Goal: Task Accomplishment & Management: Manage account settings

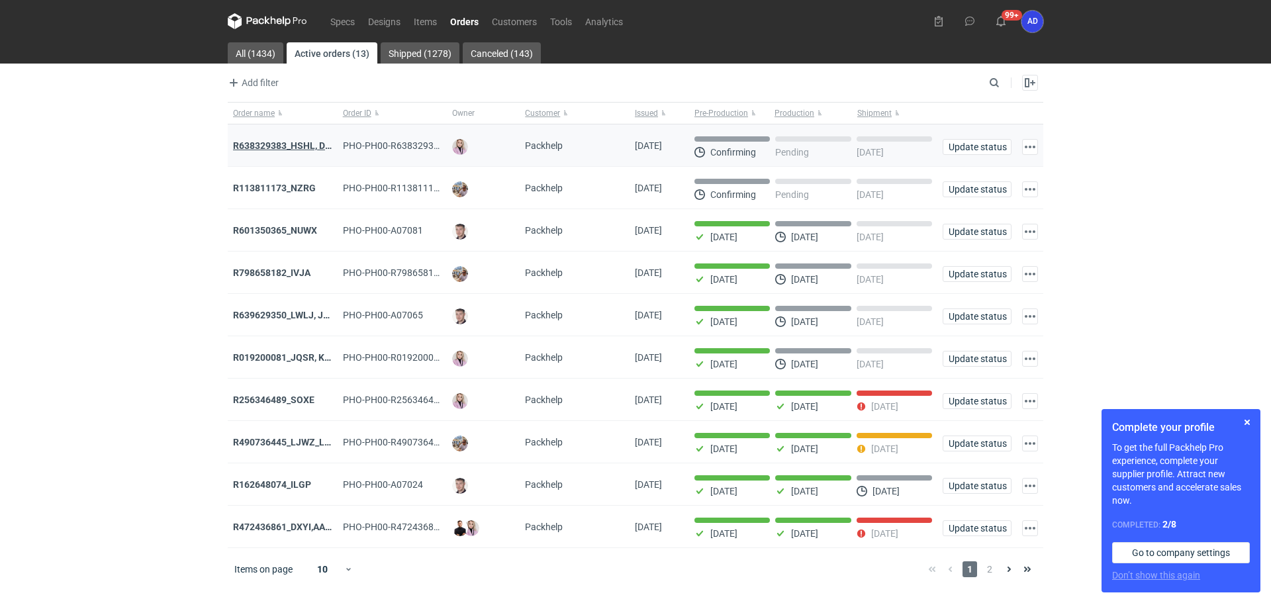
click at [293, 146] on strong "R638329383_HSHL, DETO" at bounding box center [288, 145] width 110 height 11
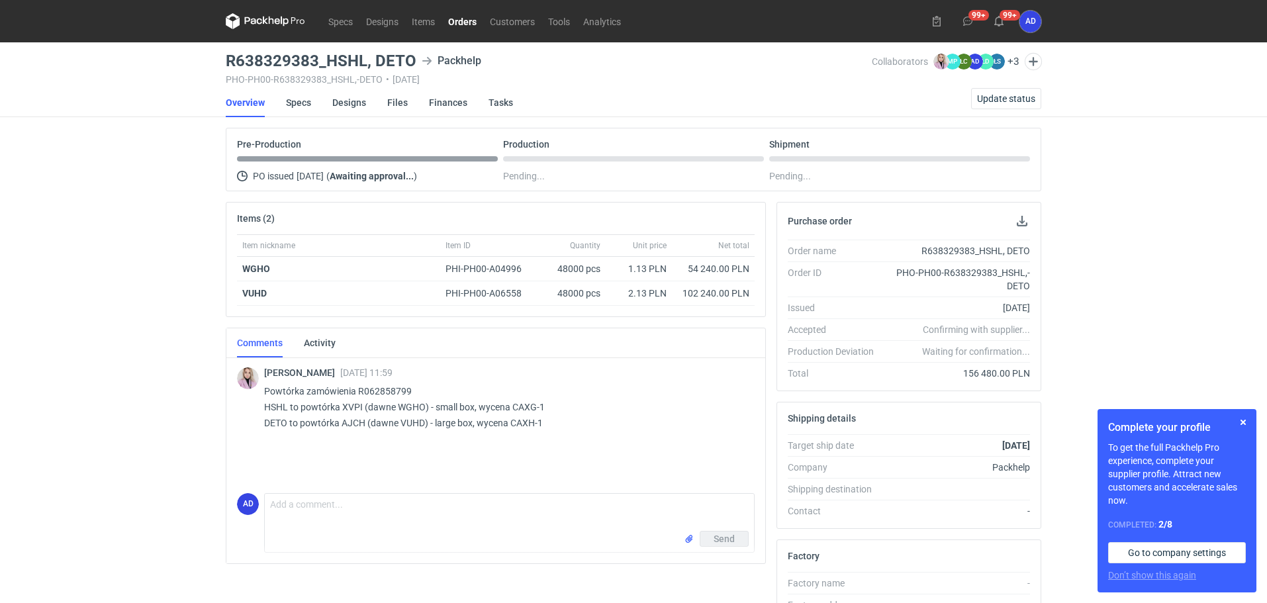
click at [463, 28] on link "Orders" at bounding box center [463, 21] width 42 height 16
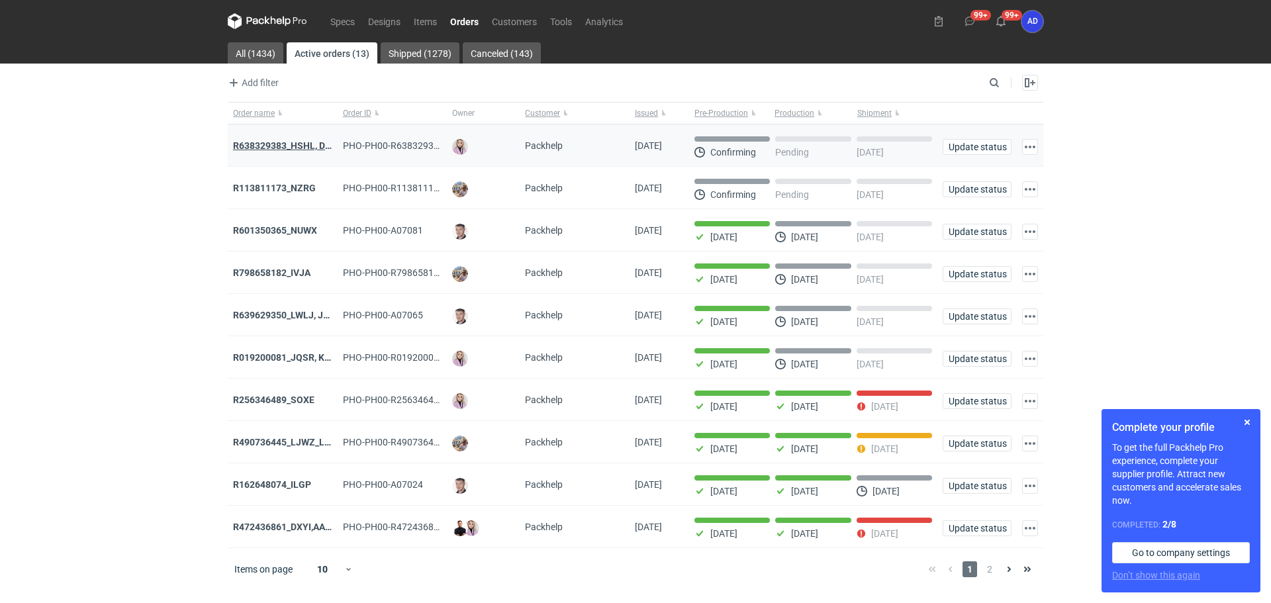
click at [296, 148] on strong "R638329383_HSHL, DETO" at bounding box center [288, 145] width 110 height 11
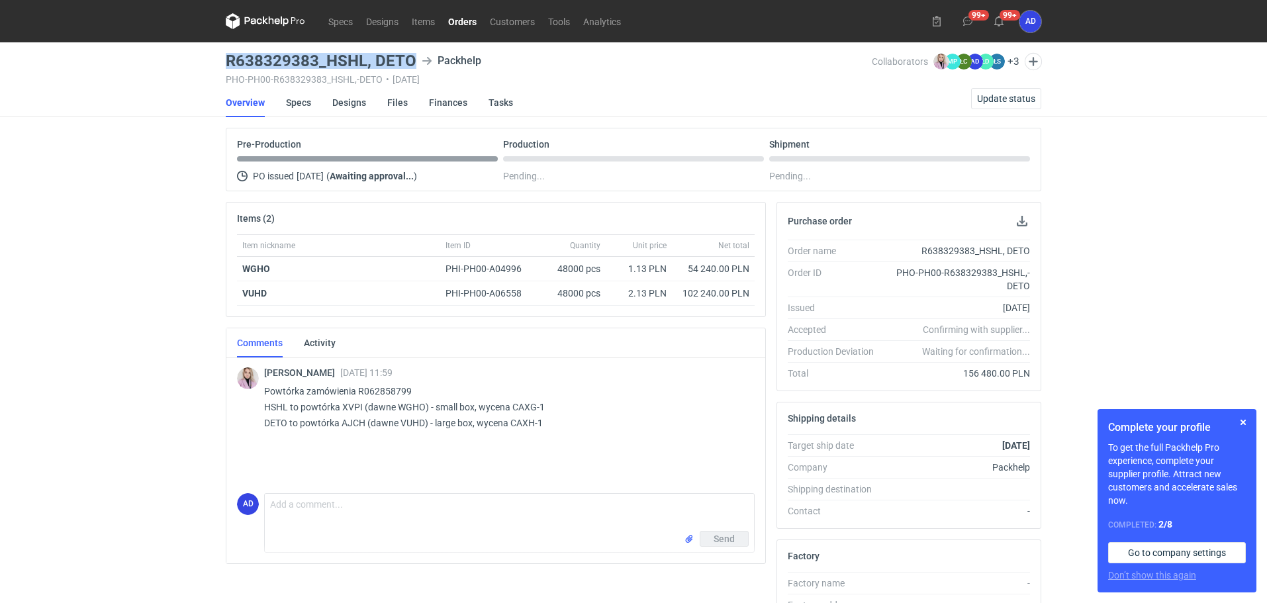
drag, startPoint x: 411, startPoint y: 60, endPoint x: 221, endPoint y: 56, distance: 190.1
click at [221, 56] on main "R638329383_HSHL, DETO Packhelp PHO-PH00-R638329383_HSHL,-DETO • [DATE] Collabor…" at bounding box center [633, 453] width 826 height 822
copy h3 "R638329383_HSHL, DETO"
click at [456, 27] on link "Orders" at bounding box center [463, 21] width 42 height 16
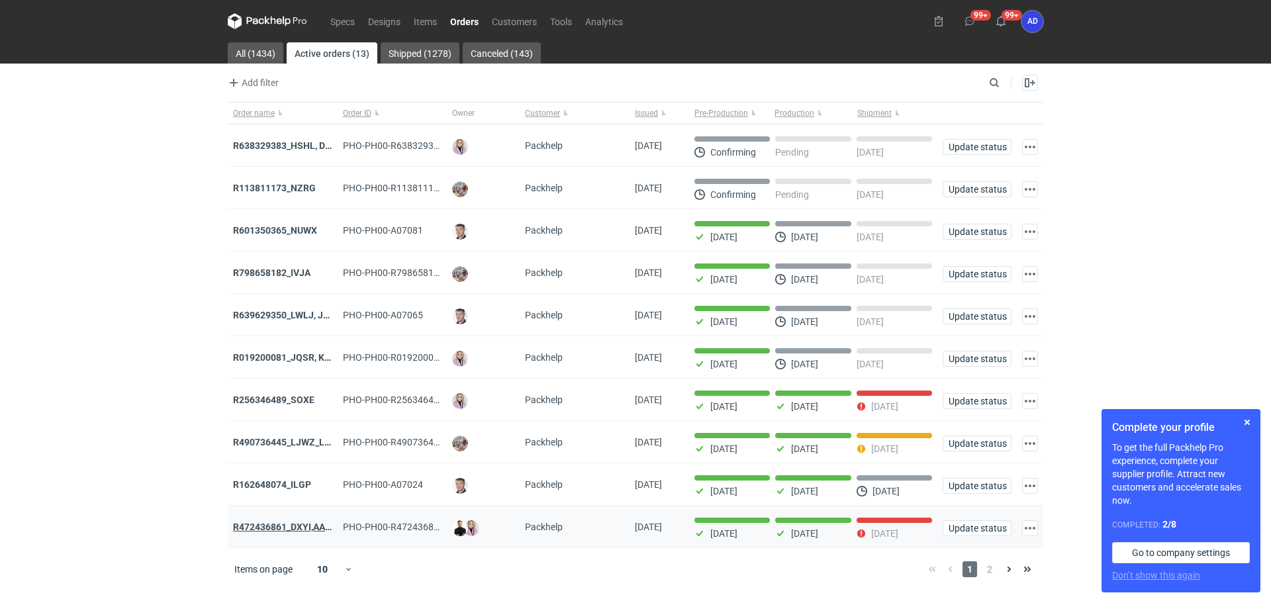
click at [303, 532] on strong "R472436861_DXYI,AABW" at bounding box center [286, 527] width 106 height 11
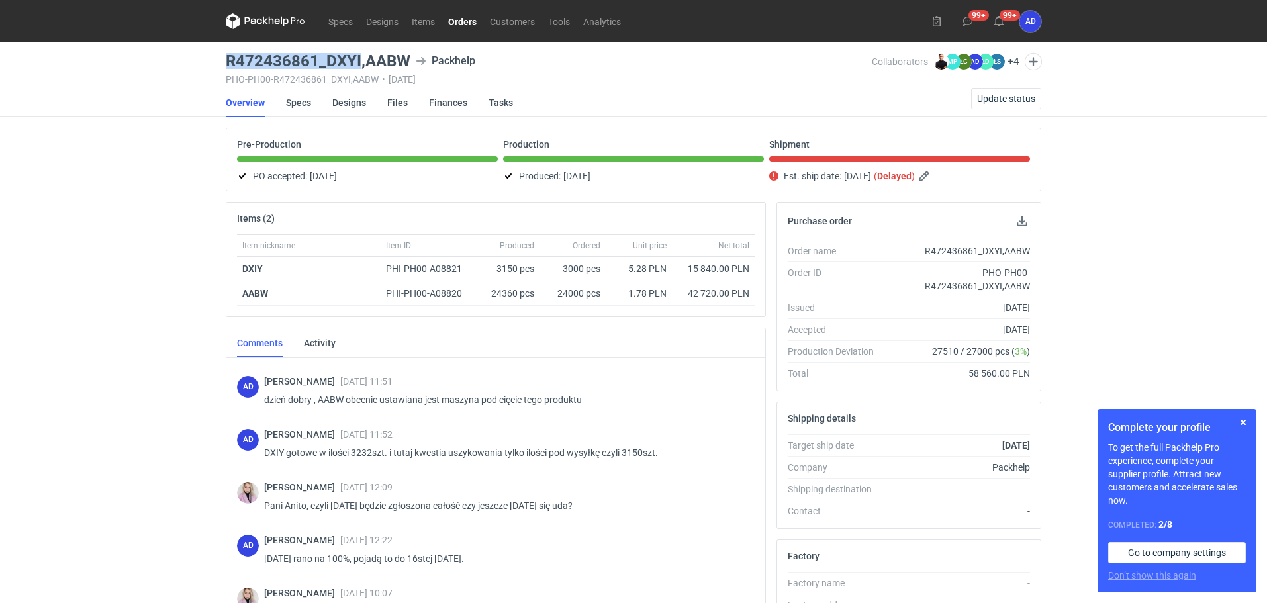
drag, startPoint x: 360, startPoint y: 61, endPoint x: 219, endPoint y: 59, distance: 141.0
click at [219, 59] on div "Specs Designs Items Orders Customers Tools Analytics 99+ 99+ AD [PERSON_NAME] […" at bounding box center [633, 301] width 1267 height 603
copy h3 "R472436861_DXYI"
click at [982, 99] on span "Update status" at bounding box center [1006, 98] width 58 height 9
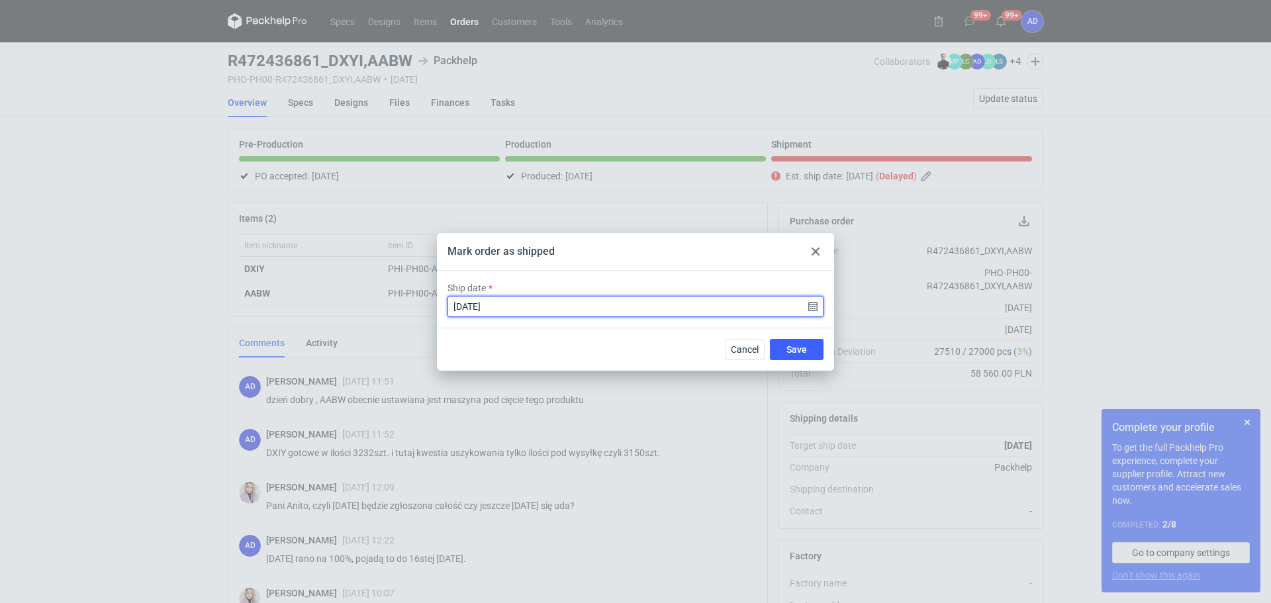
click at [813, 310] on input "[DATE]" at bounding box center [636, 306] width 376 height 21
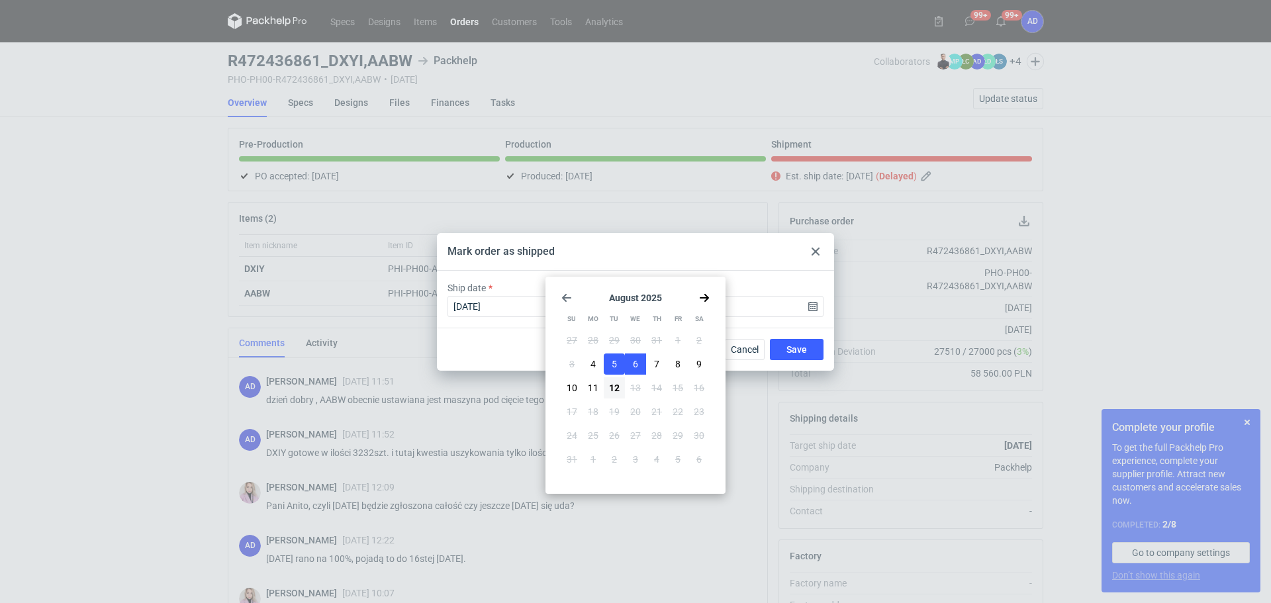
click at [633, 364] on span "6" at bounding box center [635, 364] width 5 height 13
type input "[DATE]"
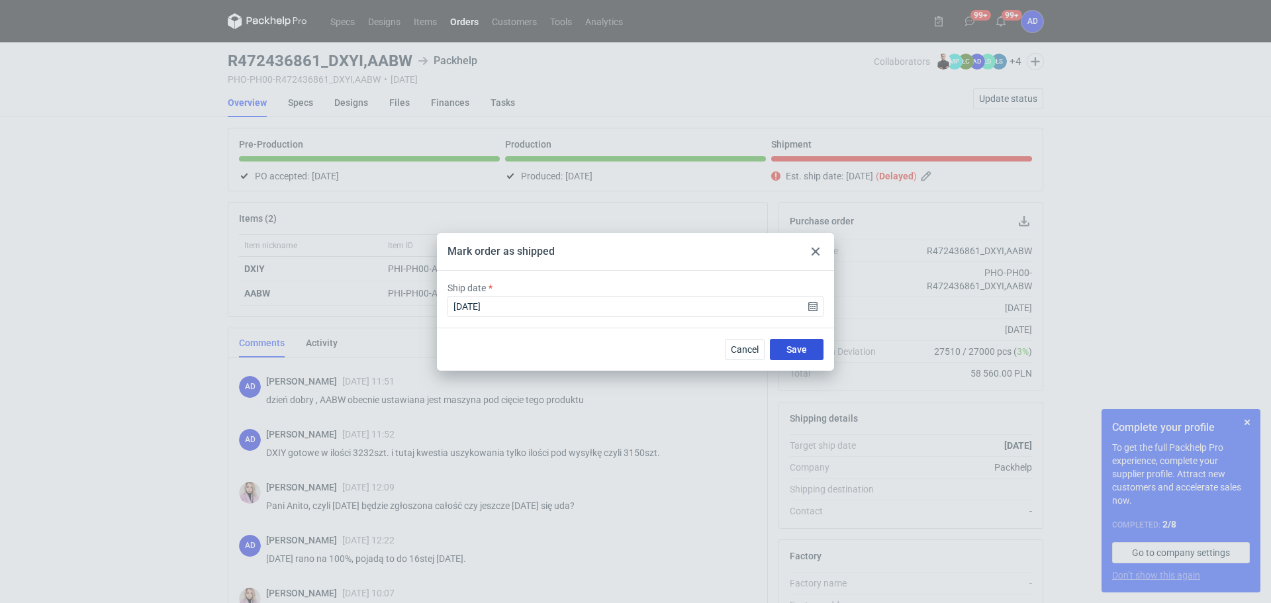
click at [789, 345] on span "Save" at bounding box center [797, 349] width 21 height 9
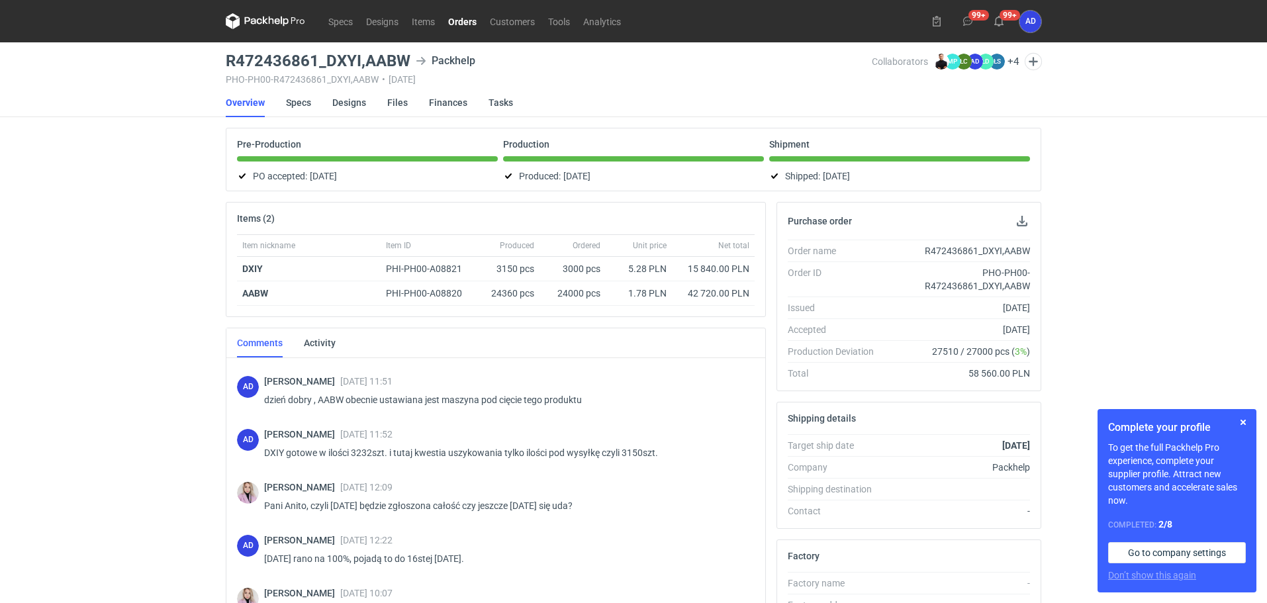
click at [462, 24] on link "Orders" at bounding box center [463, 21] width 42 height 16
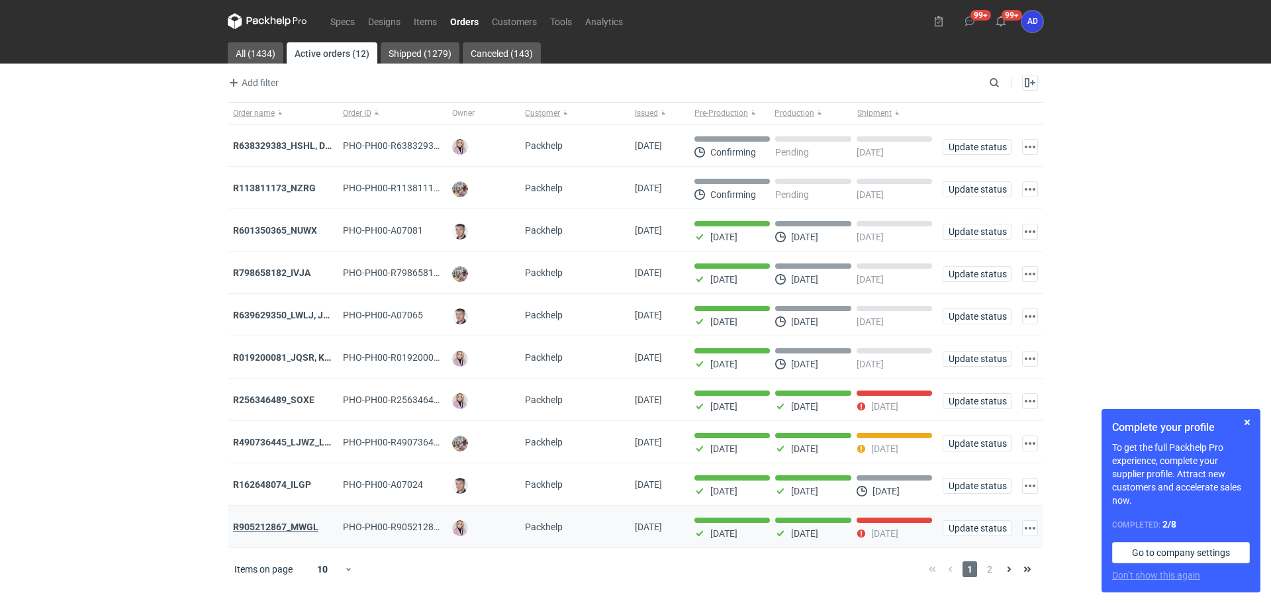
click at [303, 532] on strong "R905212867_MWGL" at bounding box center [275, 527] width 85 height 11
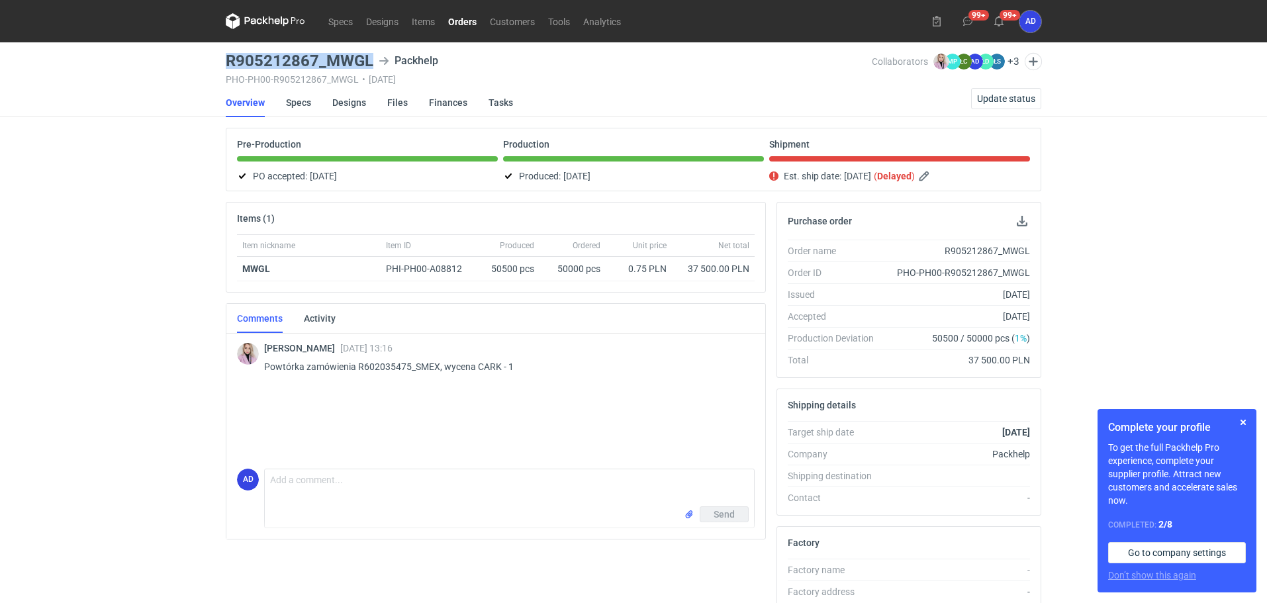
drag, startPoint x: 373, startPoint y: 59, endPoint x: 224, endPoint y: 61, distance: 149.0
click at [224, 61] on main "R905212867_MWGL Packhelp PHO-PH00-R905212867_MWGL • [DATE] Collaborators [PERSO…" at bounding box center [633, 446] width 826 height 808
copy h3 "R905212867_MWGL"
click at [1006, 97] on span "Update status" at bounding box center [1006, 98] width 58 height 9
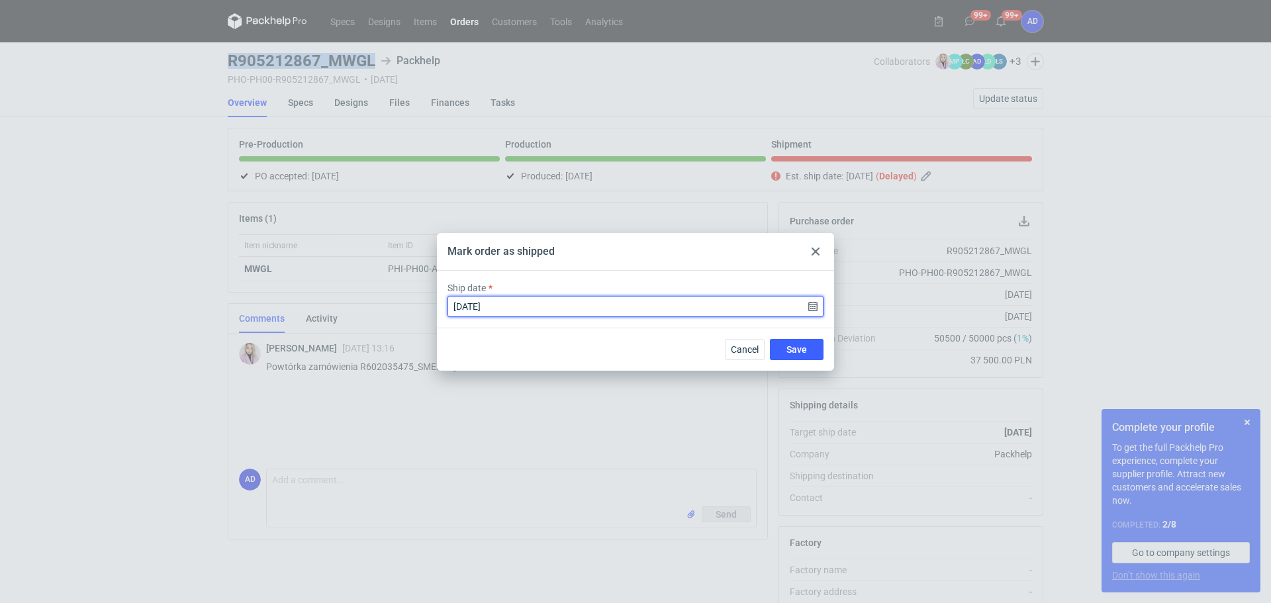
click at [811, 308] on input "[DATE]" at bounding box center [636, 306] width 376 height 21
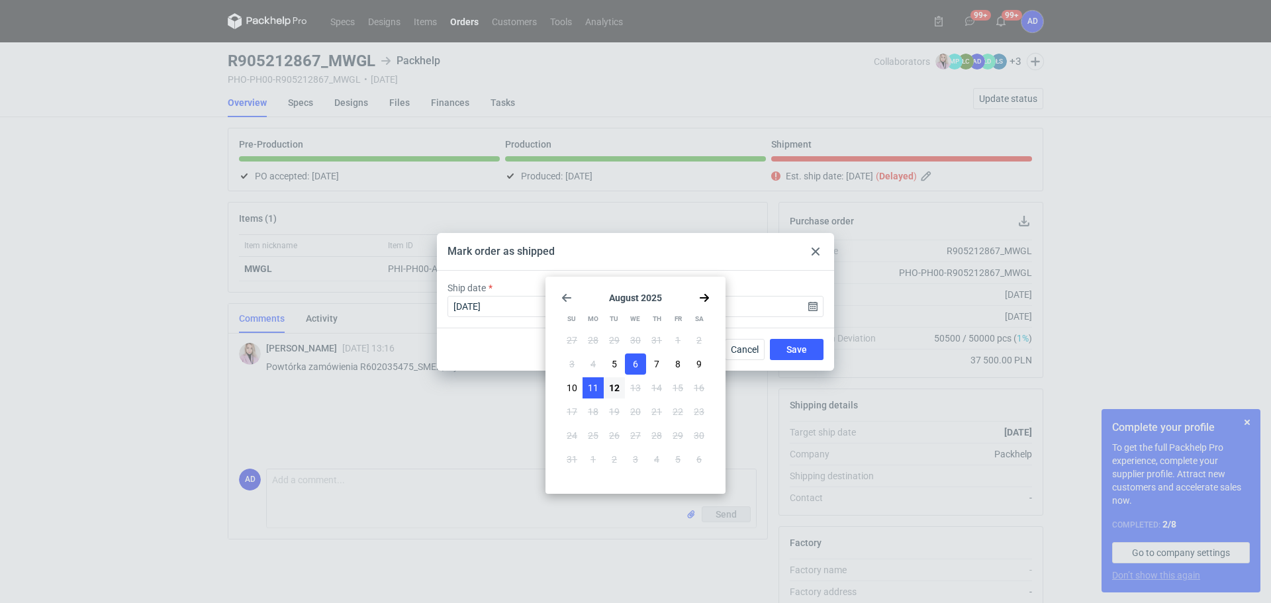
click at [591, 390] on span "11" at bounding box center [593, 387] width 11 height 13
type input "[DATE]"
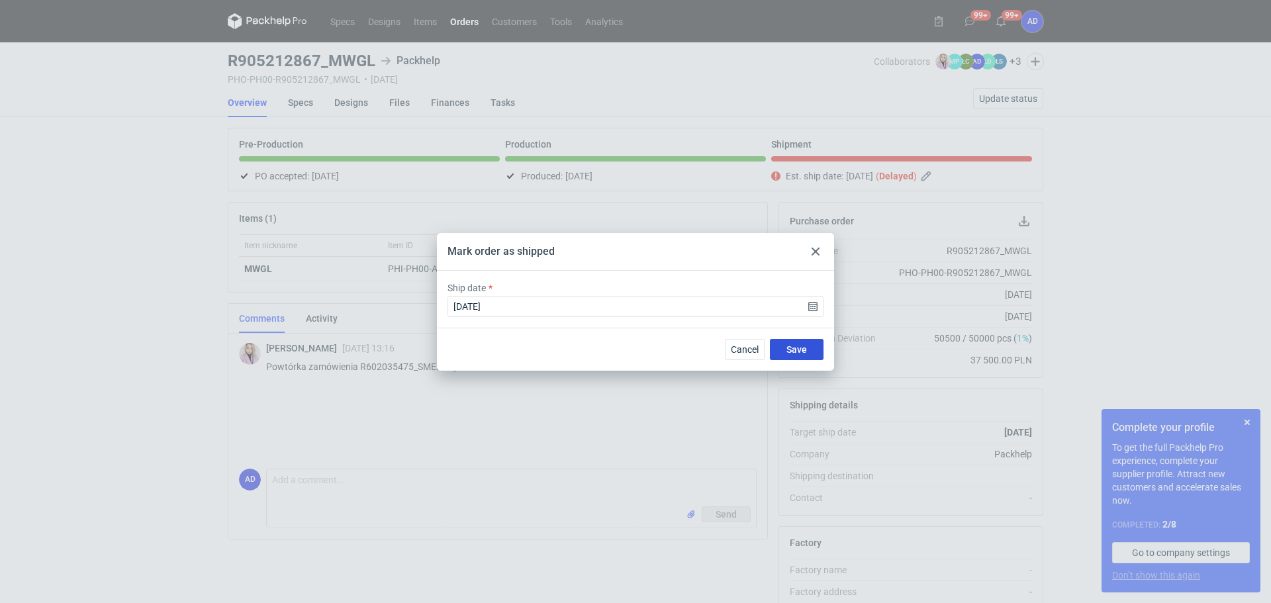
click at [794, 348] on span "Save" at bounding box center [797, 349] width 21 height 9
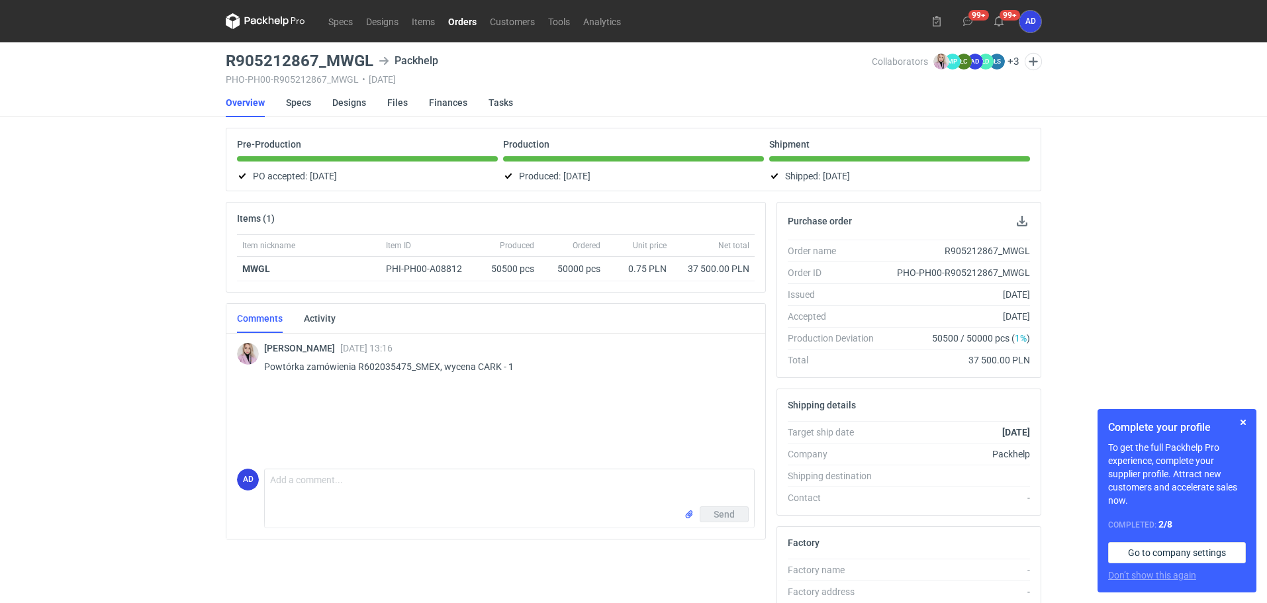
click at [461, 20] on link "Orders" at bounding box center [463, 21] width 42 height 16
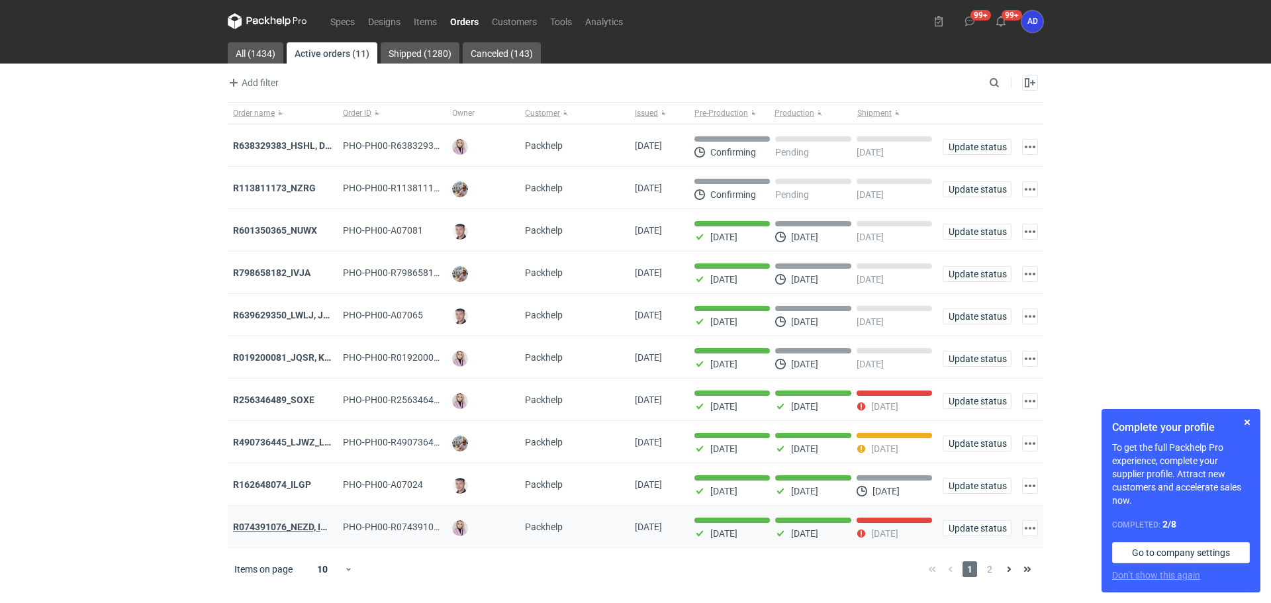
click at [301, 532] on strong "R074391076_NEZD, INKA / R403857813_ZORL, YNZL" at bounding box center [344, 527] width 222 height 11
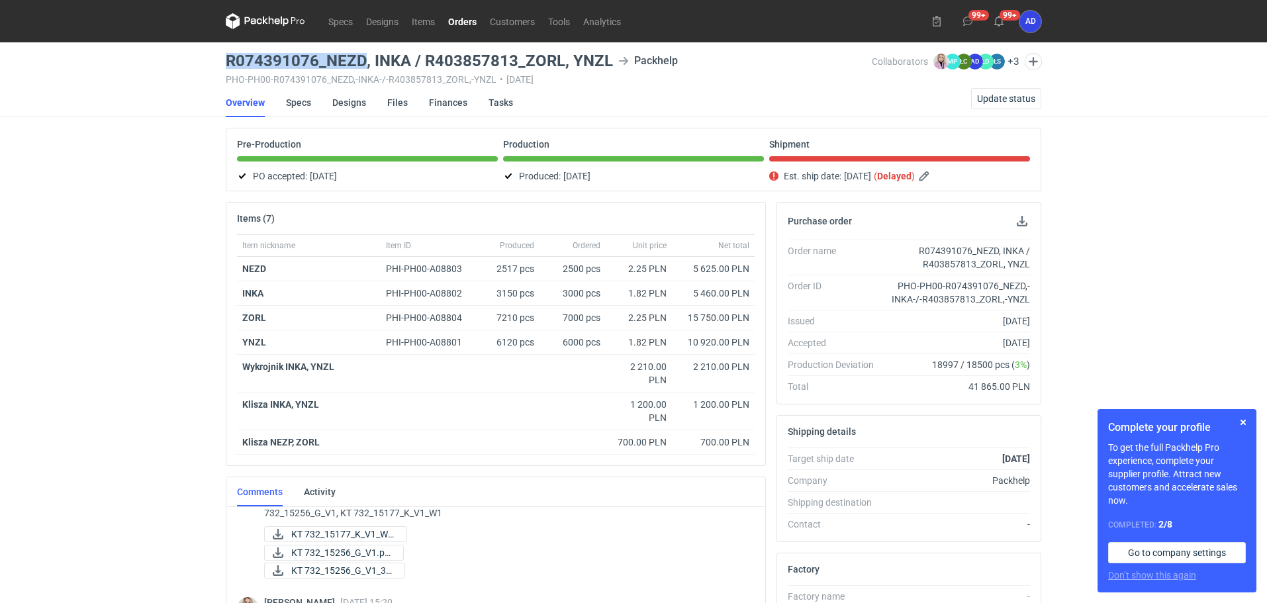
drag, startPoint x: 363, startPoint y: 55, endPoint x: 221, endPoint y: 61, distance: 141.8
click at [221, 61] on main "R074391076_NEZD, INKA / R403857813_ZORL, YNZL Packhelp PHO-PH00-R074391076_NEZD…" at bounding box center [633, 494] width 826 height 905
copy h3 "R074391076_NEZD"
click at [1010, 96] on span "Update status" at bounding box center [1006, 98] width 58 height 9
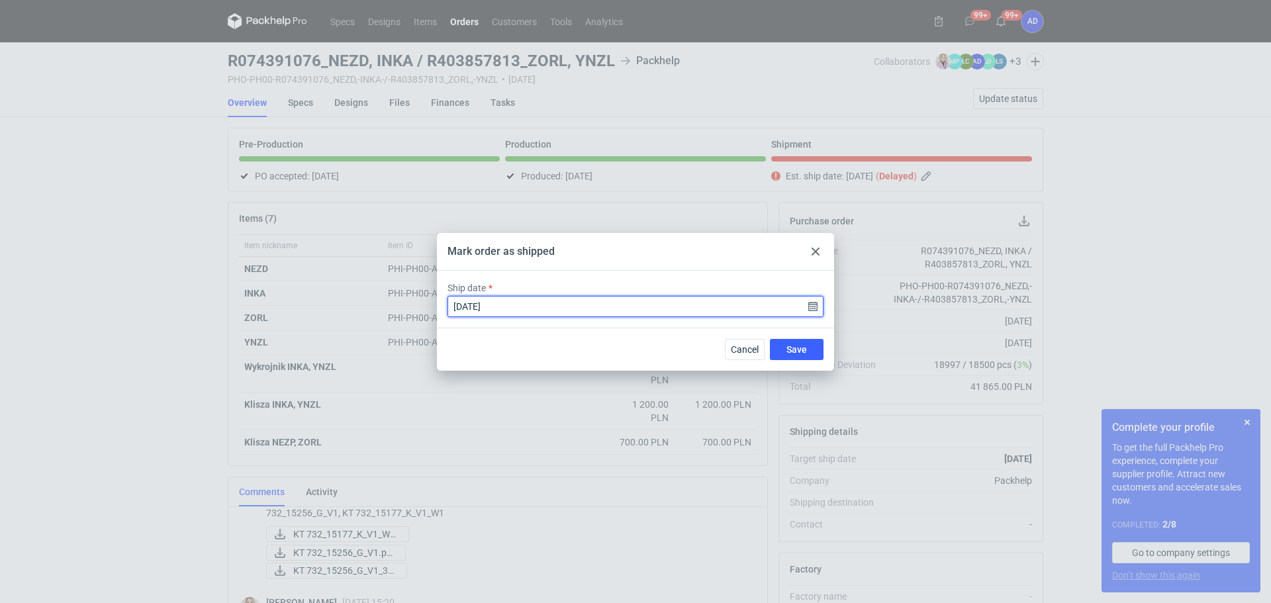
click at [811, 310] on input "[DATE]" at bounding box center [636, 306] width 376 height 21
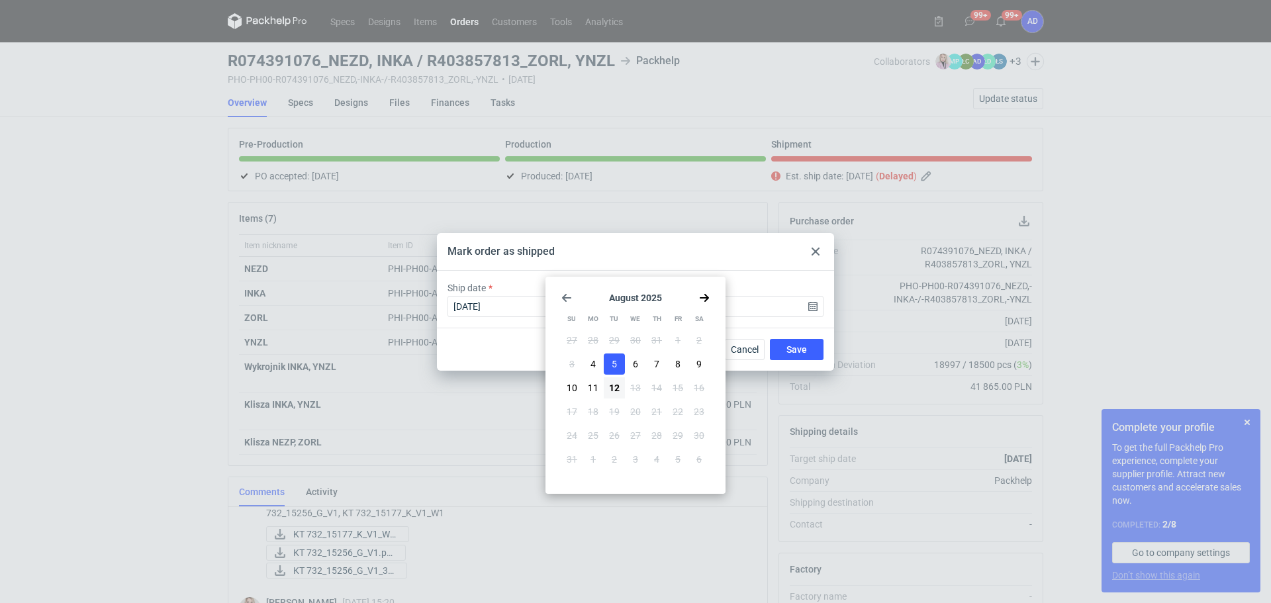
click at [611, 364] on button "5" at bounding box center [614, 364] width 21 height 21
click at [793, 350] on span "Save" at bounding box center [797, 349] width 21 height 9
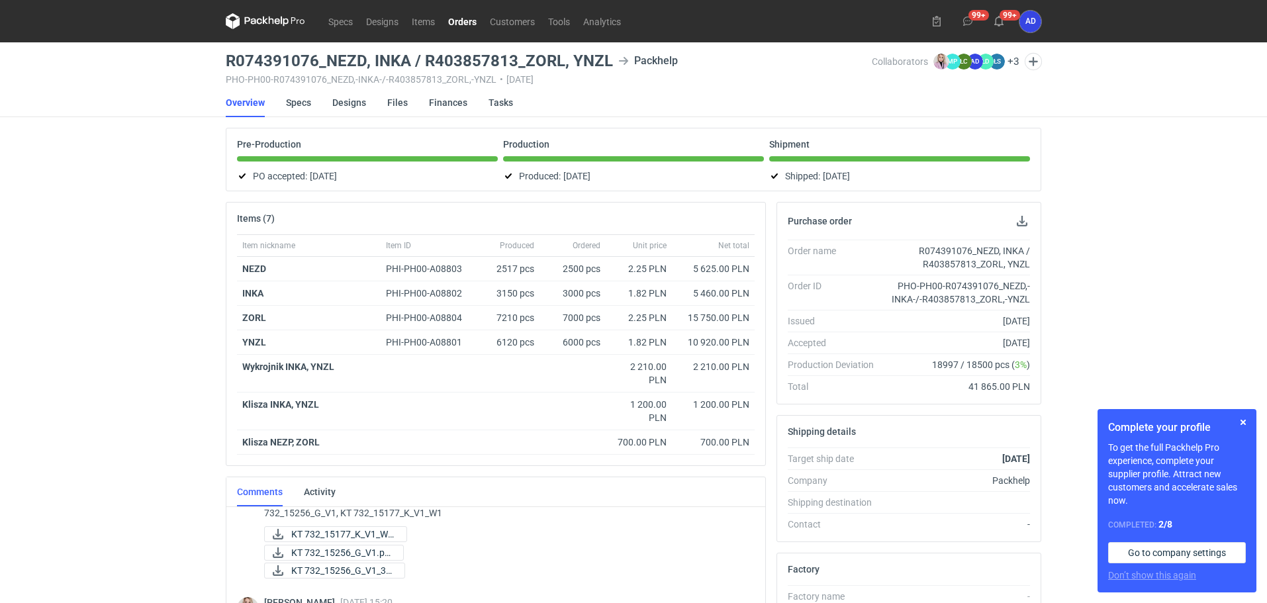
click at [459, 20] on link "Orders" at bounding box center [463, 21] width 42 height 16
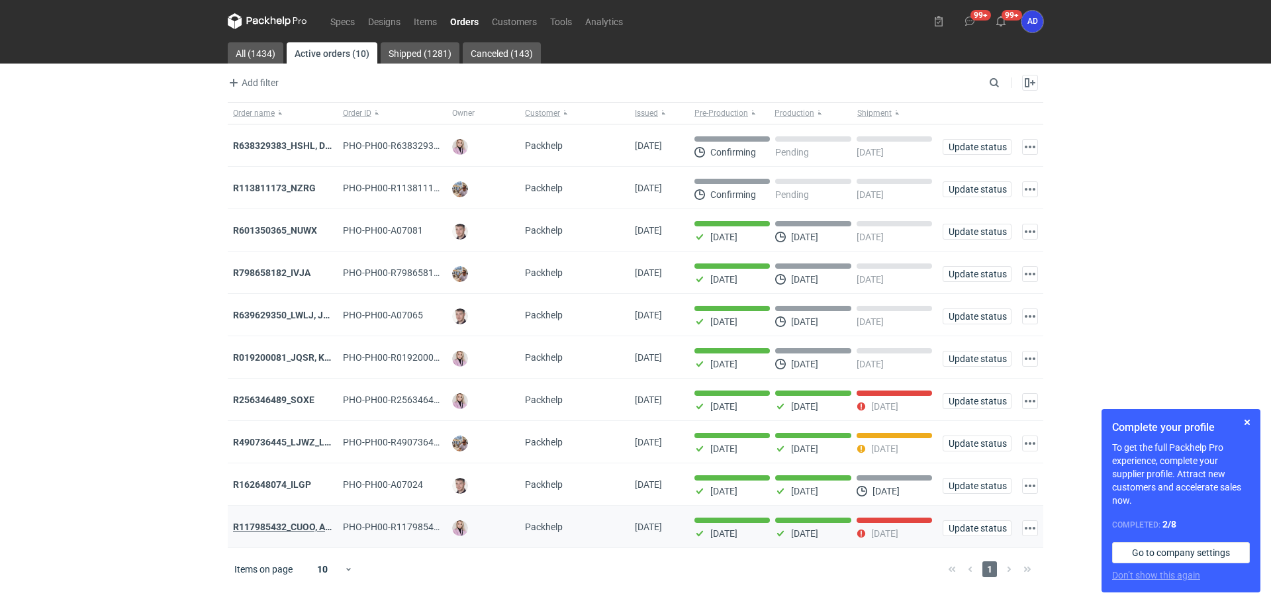
click at [268, 532] on strong "R117985432_CUOO, AZGB, OQAV" at bounding box center [302, 527] width 139 height 11
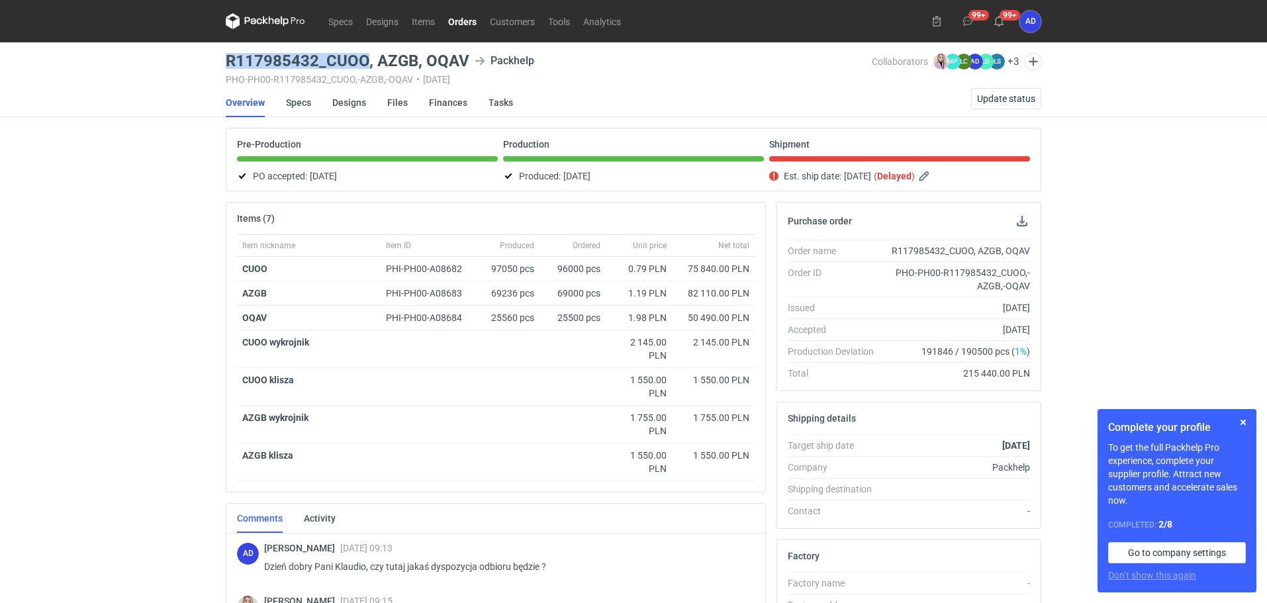
drag, startPoint x: 367, startPoint y: 56, endPoint x: 223, endPoint y: 59, distance: 144.4
click at [223, 59] on main "R117985432_CUOO, AZGB, OQAV Packhelp PHO-PH00-R117985432_CUOO,-AZGB,-OQAV • [DA…" at bounding box center [633, 453] width 826 height 822
copy h3 "R117985432_CUOO"
click at [469, 18] on link "Orders" at bounding box center [463, 21] width 42 height 16
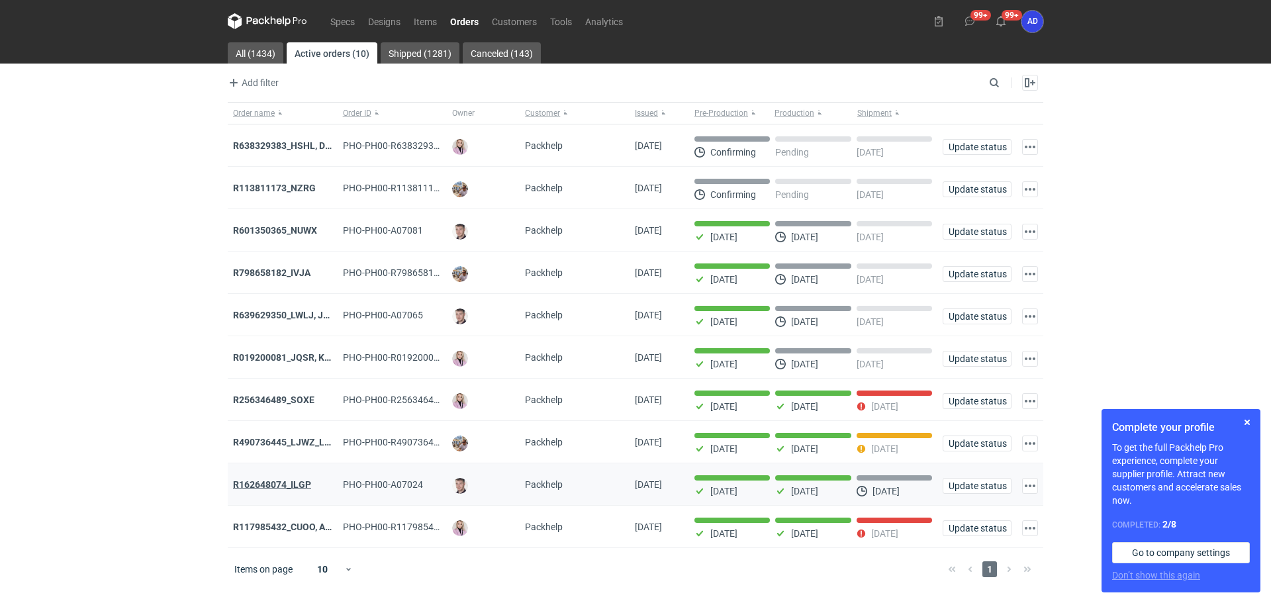
click at [263, 490] on strong "R162648074_ILGP" at bounding box center [272, 484] width 78 height 11
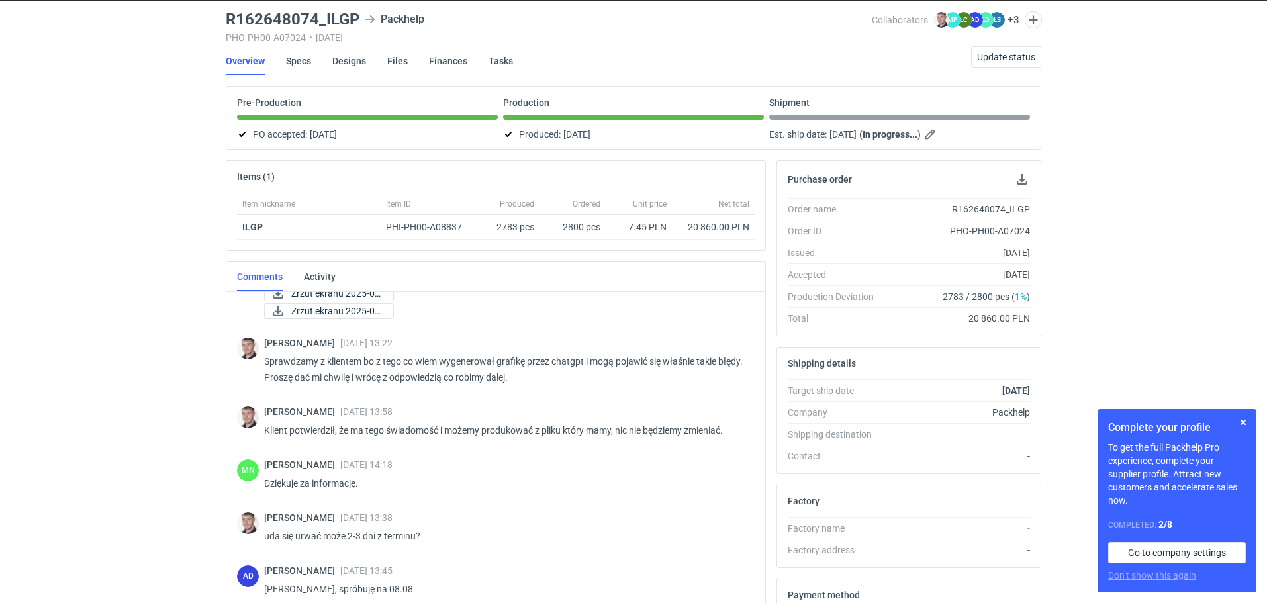
scroll to position [569, 0]
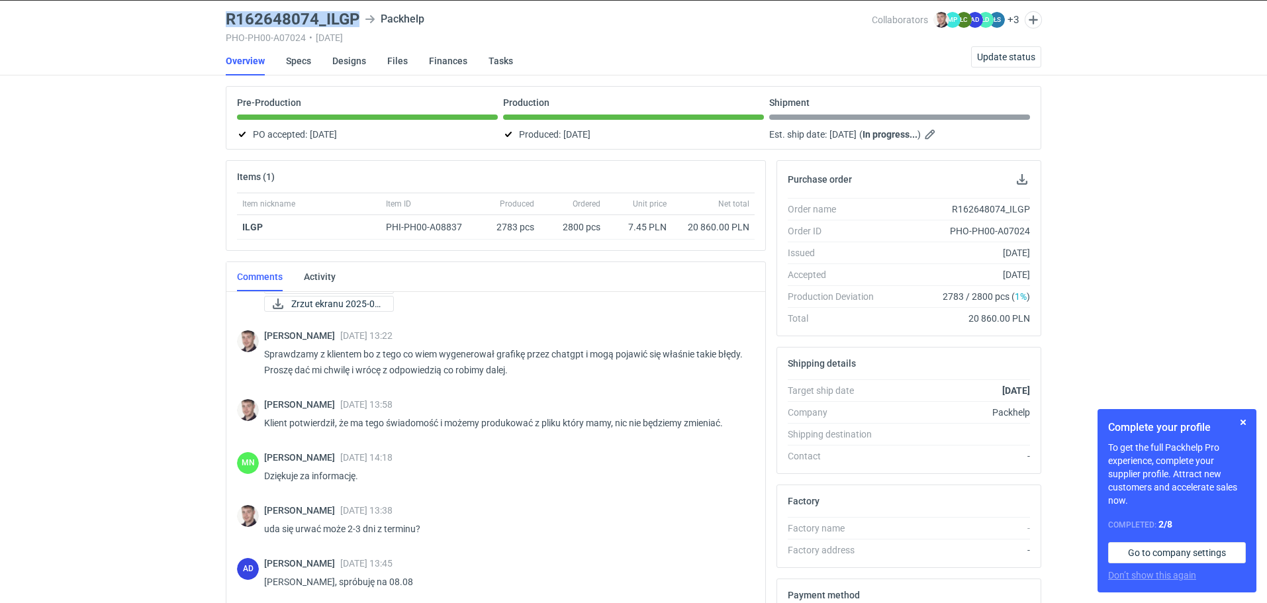
drag, startPoint x: 360, startPoint y: 17, endPoint x: 225, endPoint y: 23, distance: 134.5
click at [225, 23] on main "R162648074_ILGP Packhelp PHO-PH00-A07024 • [DATE] Collaborators [PERSON_NAME] M…" at bounding box center [633, 405] width 826 height 808
copy h3 "R162648074_ILGP"
click at [1002, 53] on span "Update status" at bounding box center [1006, 56] width 58 height 9
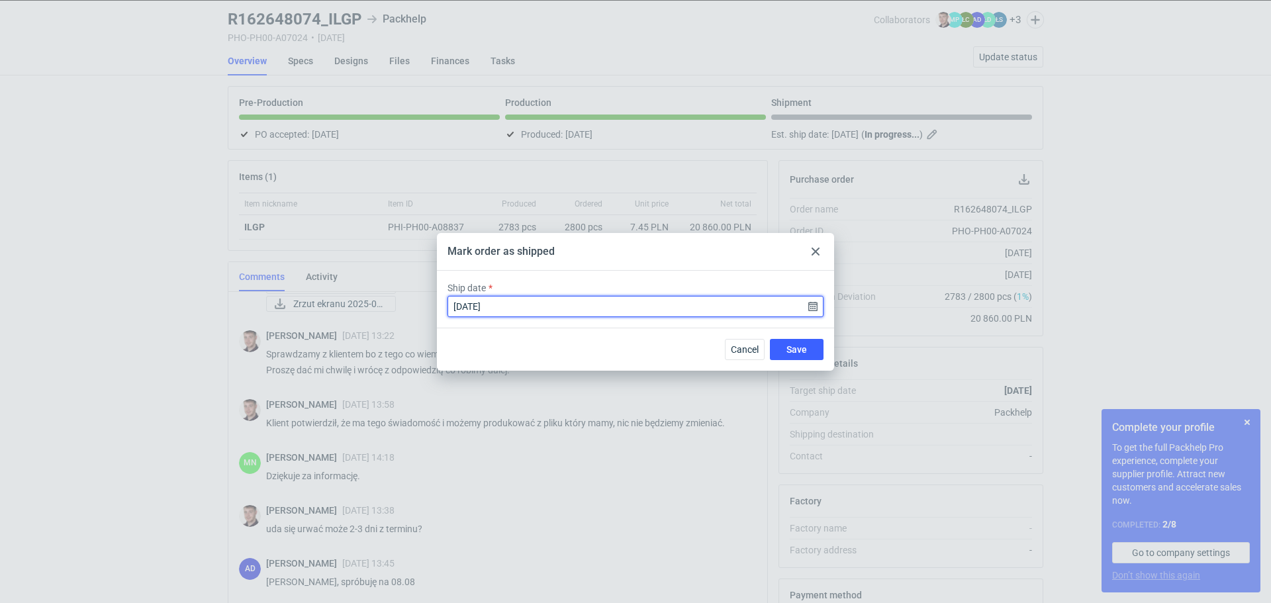
click at [808, 311] on input "[DATE]" at bounding box center [636, 306] width 376 height 21
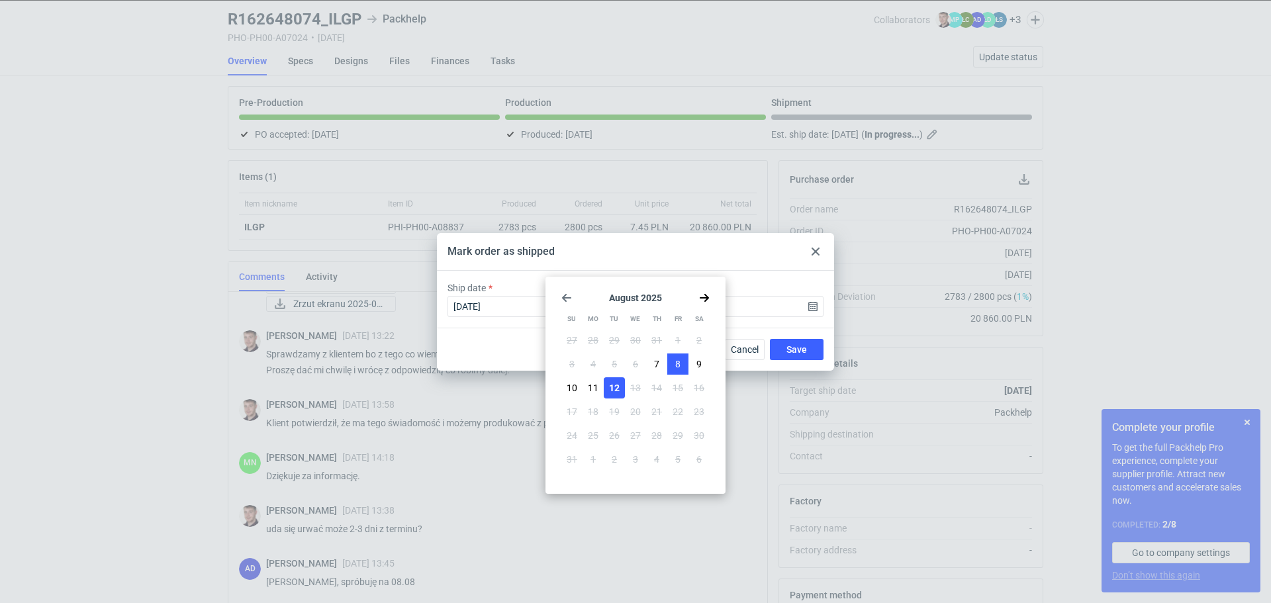
click at [671, 362] on button "8" at bounding box center [677, 364] width 21 height 21
type input "[DATE]"
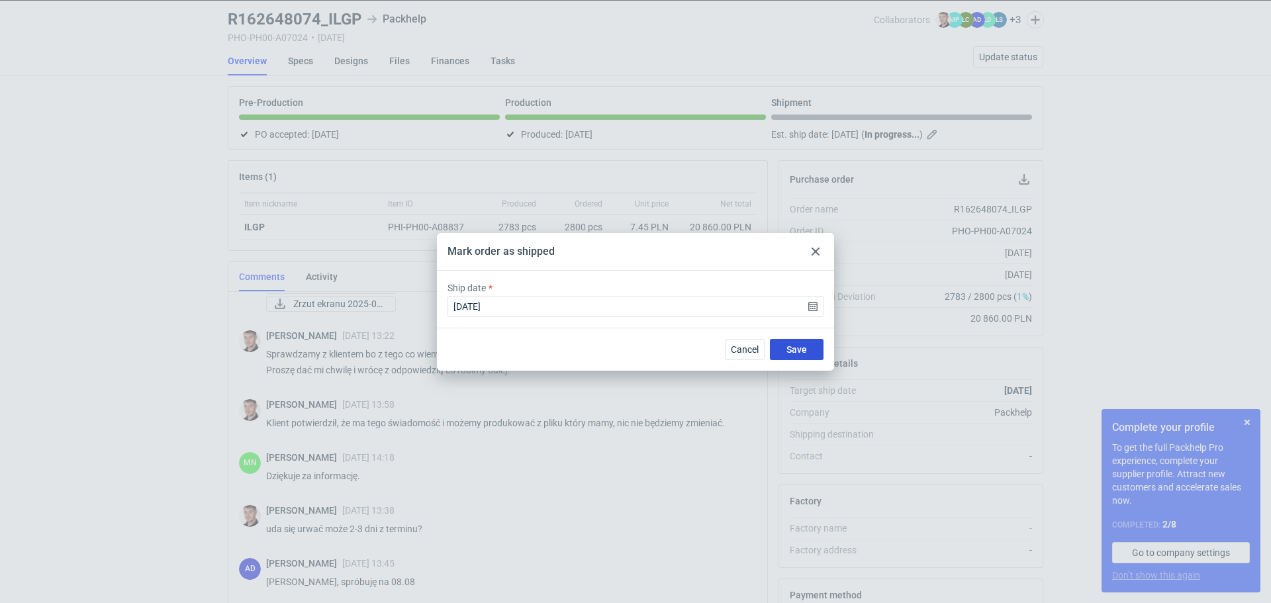
click at [783, 346] on button "Save" at bounding box center [797, 349] width 54 height 21
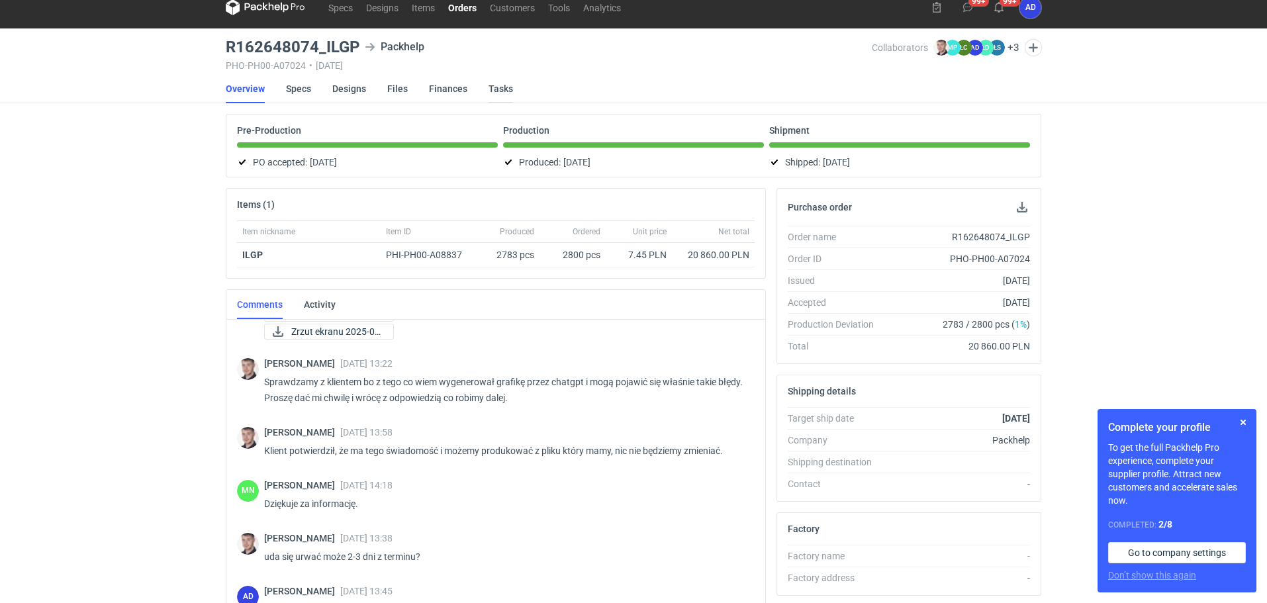
scroll to position [0, 0]
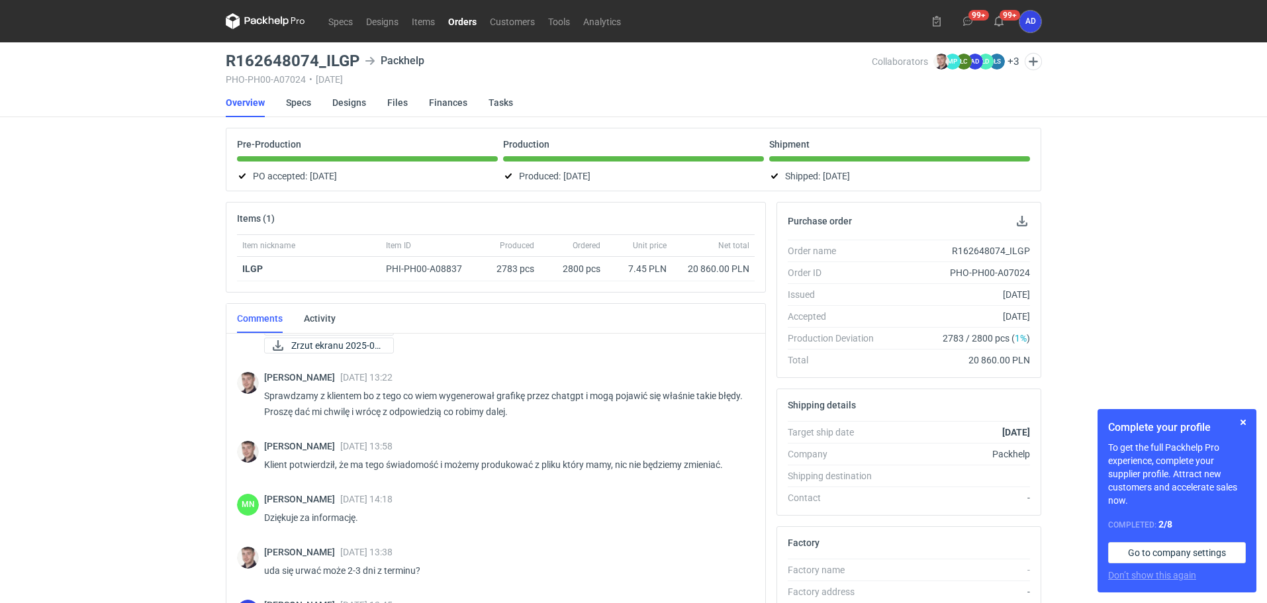
click at [466, 20] on link "Orders" at bounding box center [463, 21] width 42 height 16
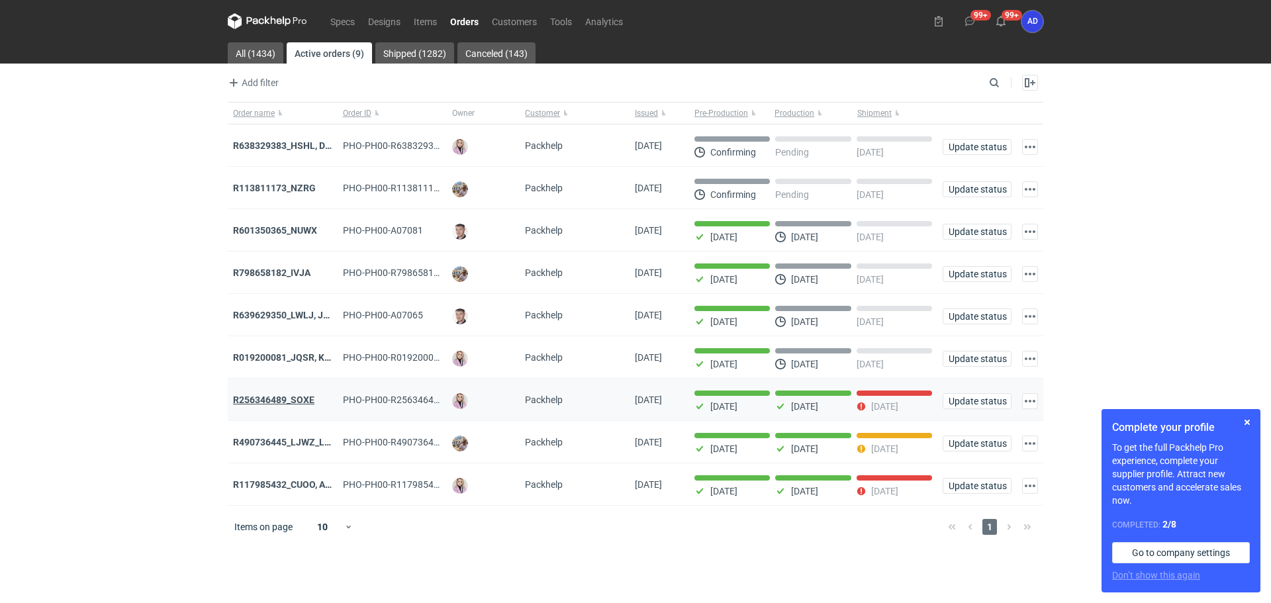
click at [273, 405] on strong "R256346489_SOXE" at bounding box center [273, 400] width 81 height 11
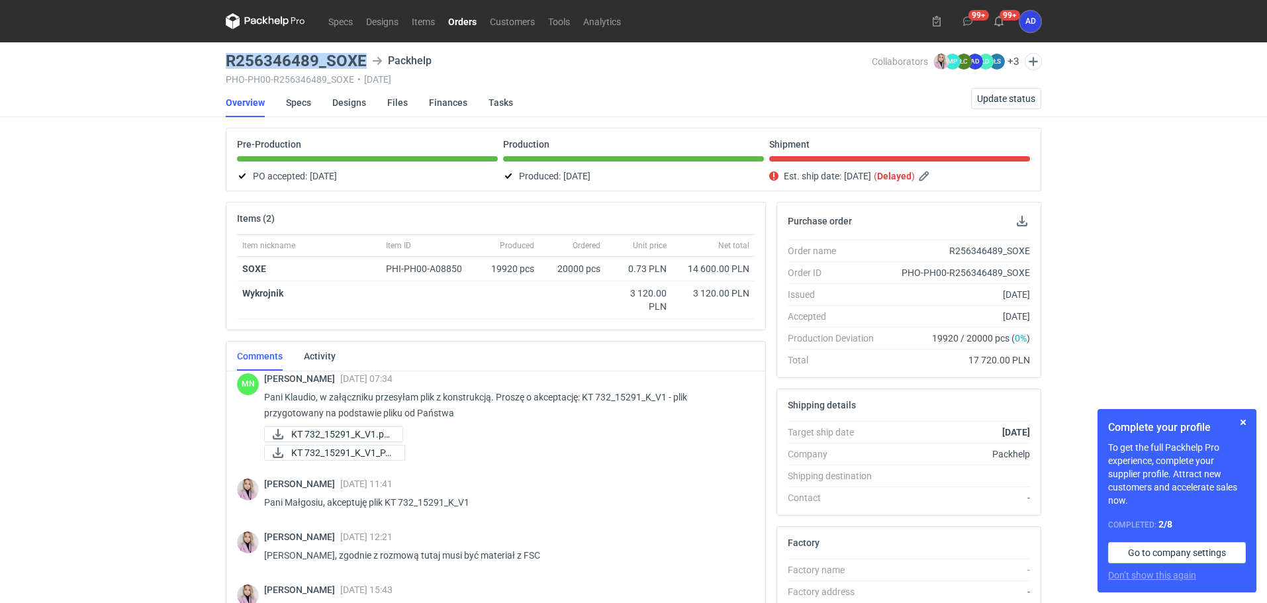
drag, startPoint x: 371, startPoint y: 56, endPoint x: 222, endPoint y: 59, distance: 149.0
click at [222, 59] on main "R256346489_SOXE Packhelp PHO-PH00-R256346489_SOXE • [DATE] Collaborators [PERSO…" at bounding box center [633, 446] width 826 height 808
copy h3 "R256346489_SOXE"
click at [987, 100] on span "Update status" at bounding box center [1006, 98] width 58 height 9
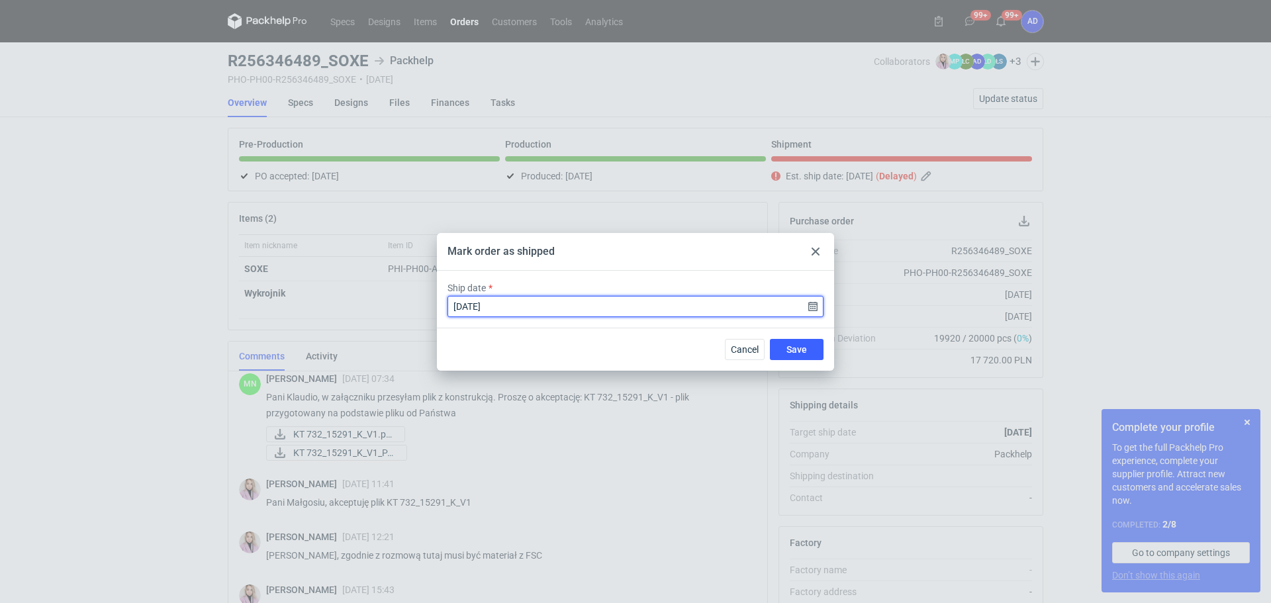
click at [808, 309] on input "[DATE]" at bounding box center [636, 306] width 376 height 21
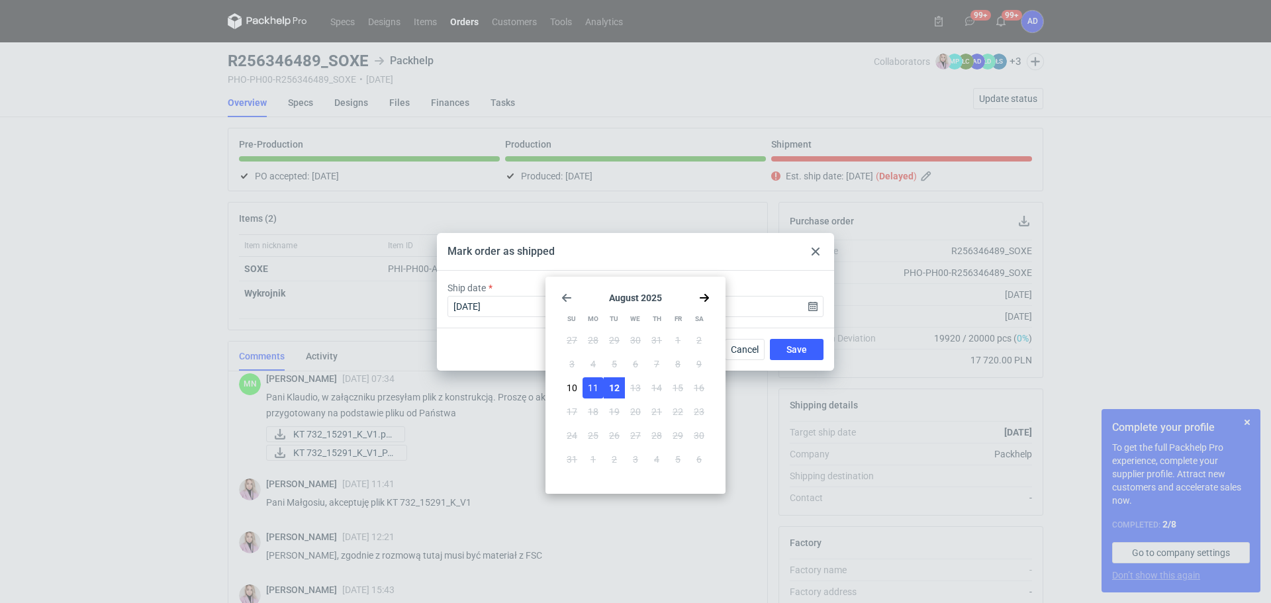
click at [614, 389] on span "12" at bounding box center [614, 387] width 11 height 13
type input "[DATE]"
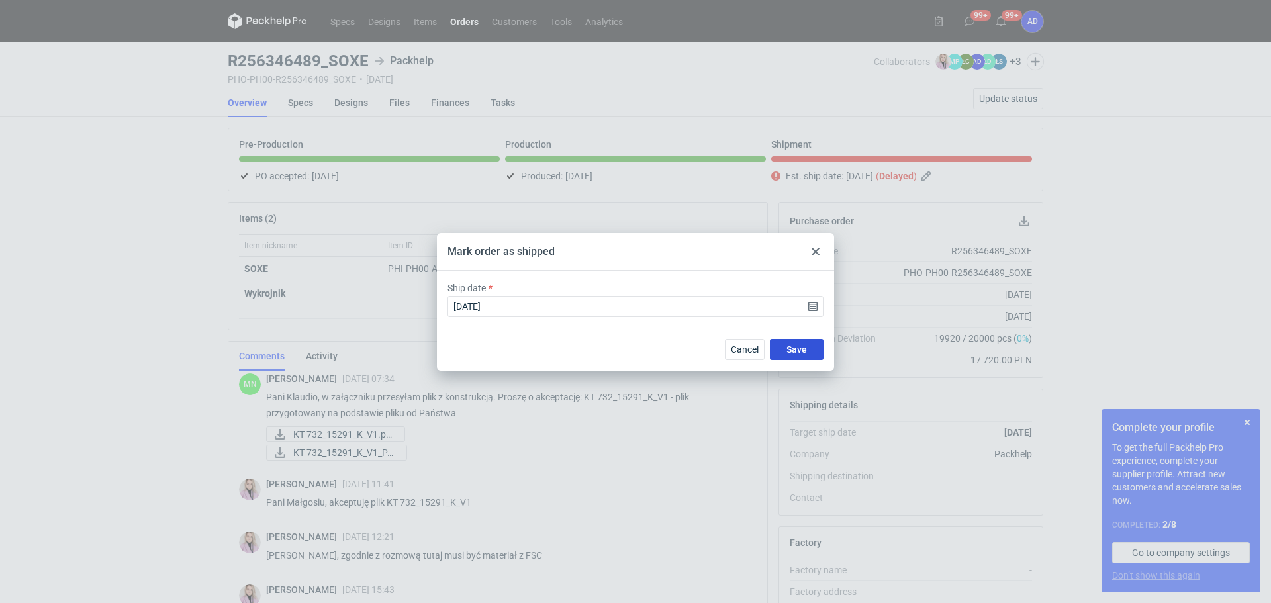
click at [804, 347] on span "Save" at bounding box center [797, 349] width 21 height 9
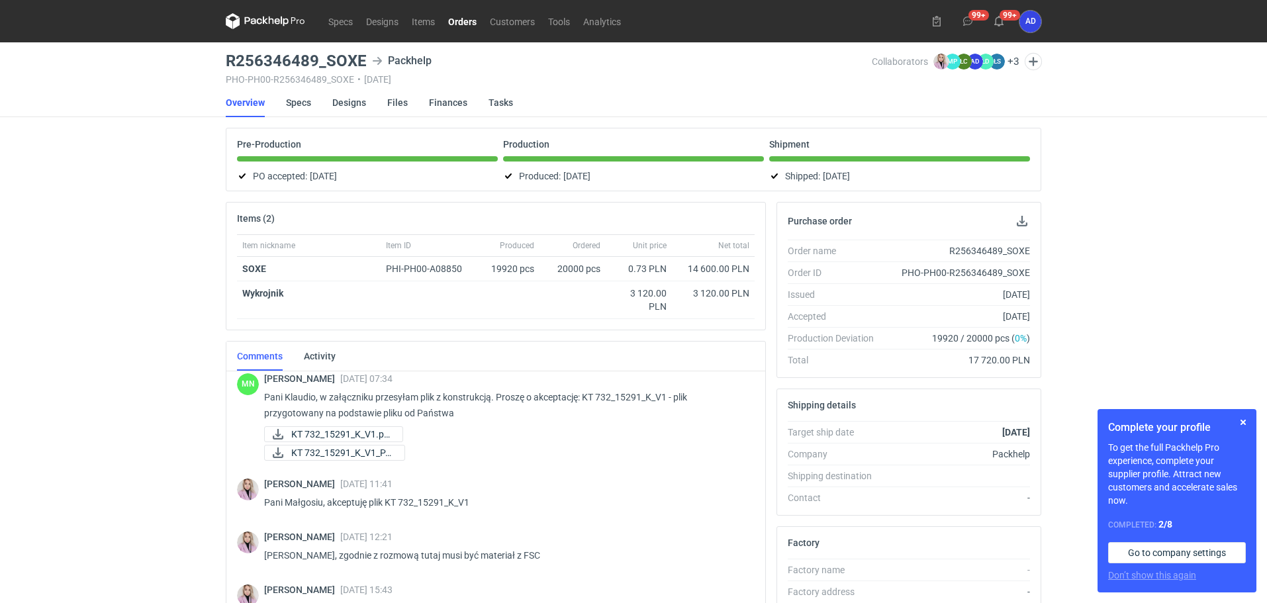
click at [464, 22] on link "Orders" at bounding box center [463, 21] width 42 height 16
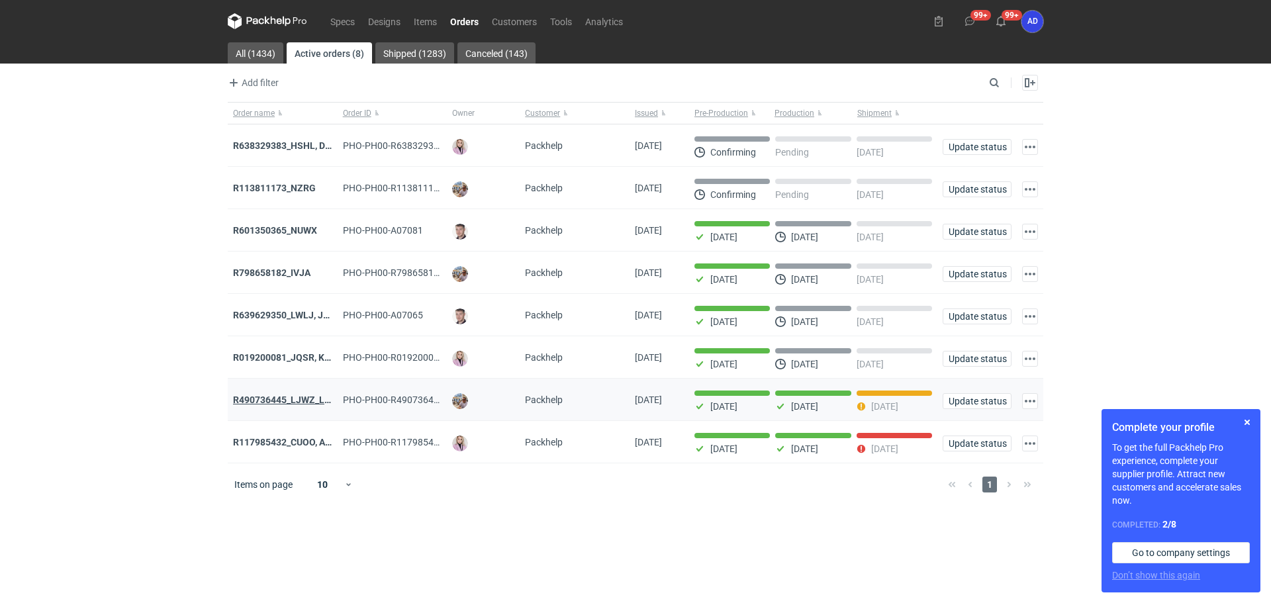
click at [295, 404] on strong "R490736445_LJWZ_LEQR_CLPP" at bounding box center [301, 400] width 136 height 11
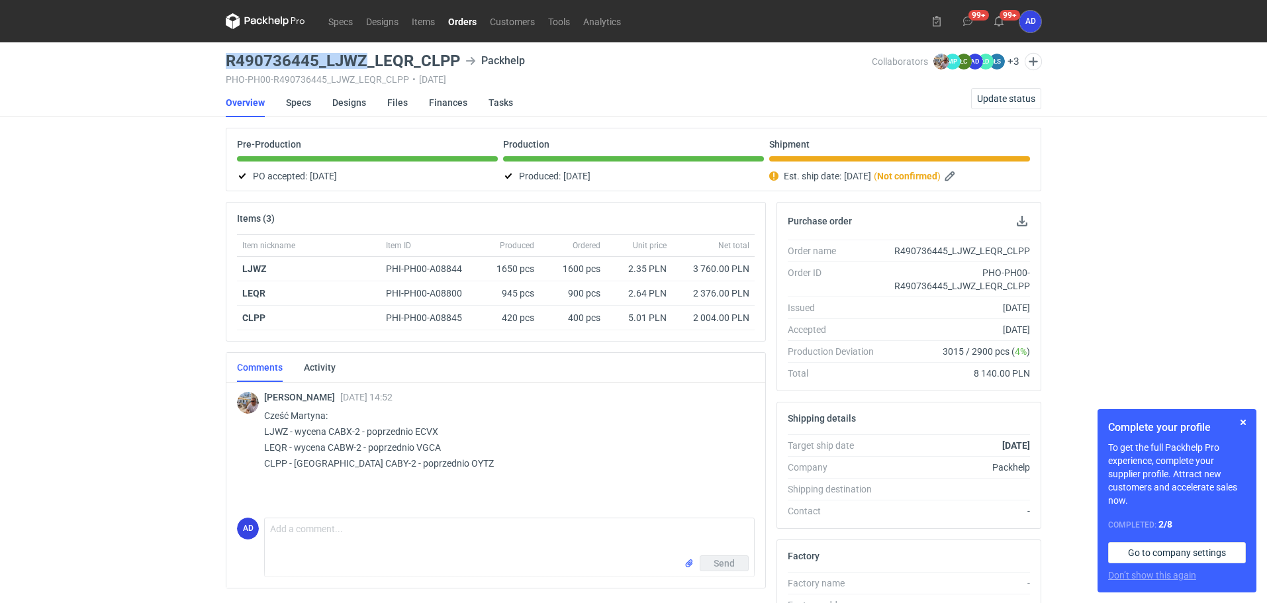
drag, startPoint x: 366, startPoint y: 59, endPoint x: 230, endPoint y: 58, distance: 136.4
click at [230, 58] on h3 "R490736445_LJWZ_LEQR_CLPP" at bounding box center [343, 61] width 234 height 16
copy h3 "R490736445_LJWZ"
click at [1005, 91] on button "Update status" at bounding box center [1006, 98] width 70 height 21
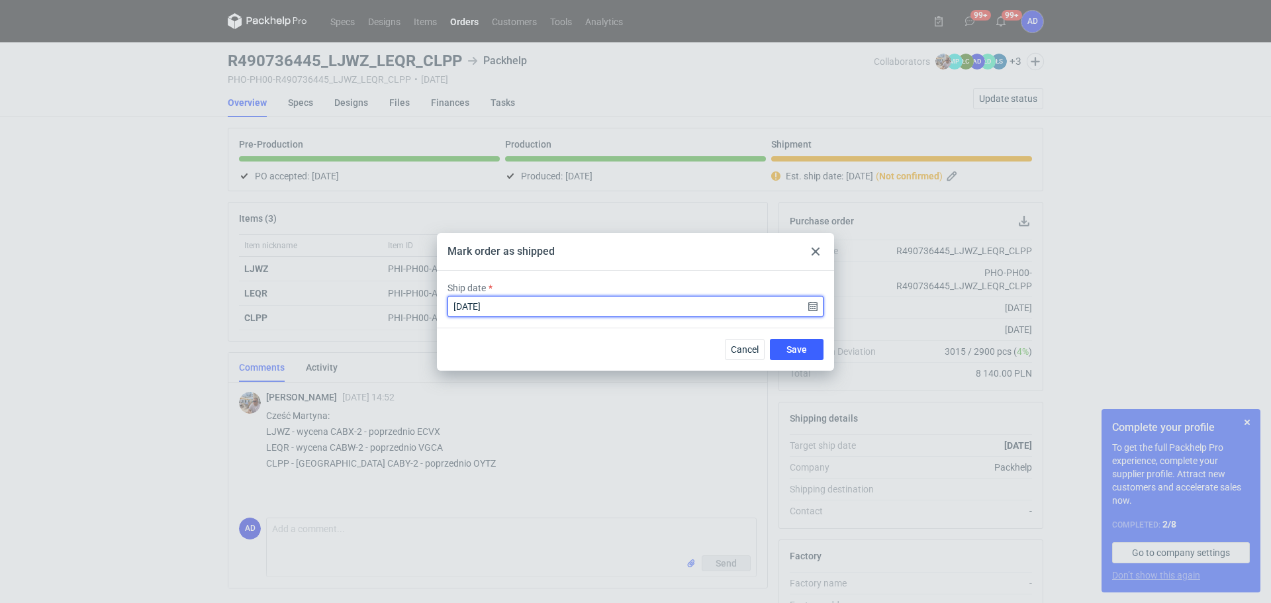
click at [814, 307] on input "[DATE]" at bounding box center [636, 306] width 376 height 21
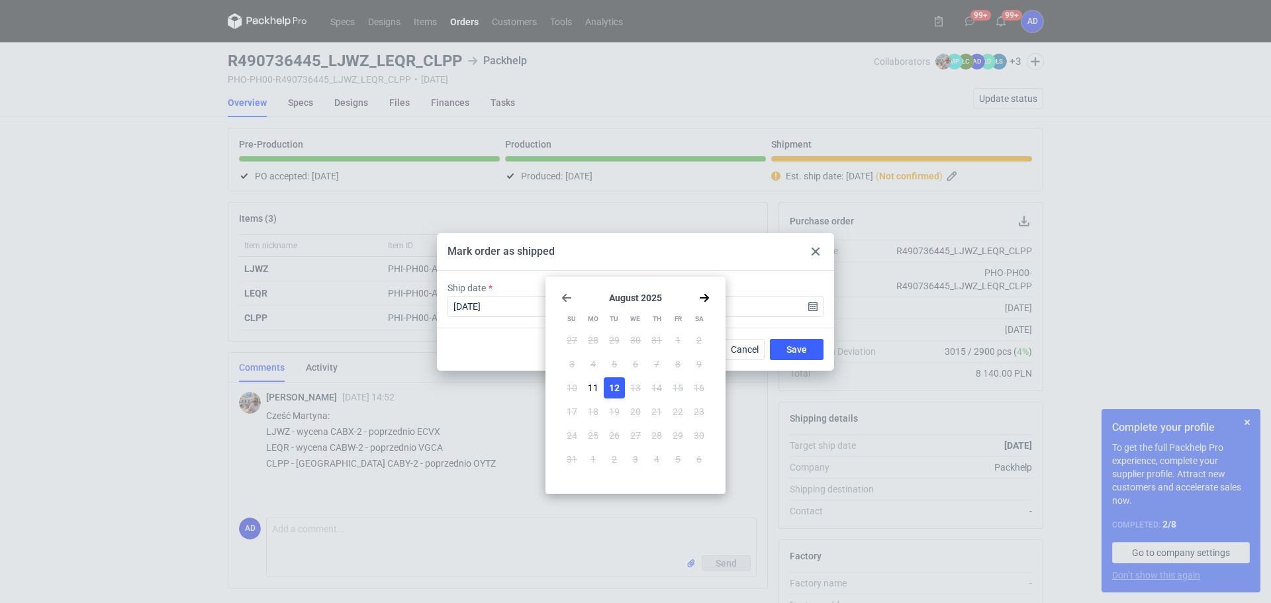
click at [612, 387] on span "12" at bounding box center [614, 387] width 11 height 13
click at [619, 387] on span "12" at bounding box center [614, 387] width 11 height 13
click at [614, 393] on span "12" at bounding box center [614, 387] width 11 height 13
click at [793, 351] on span "Save" at bounding box center [797, 349] width 21 height 9
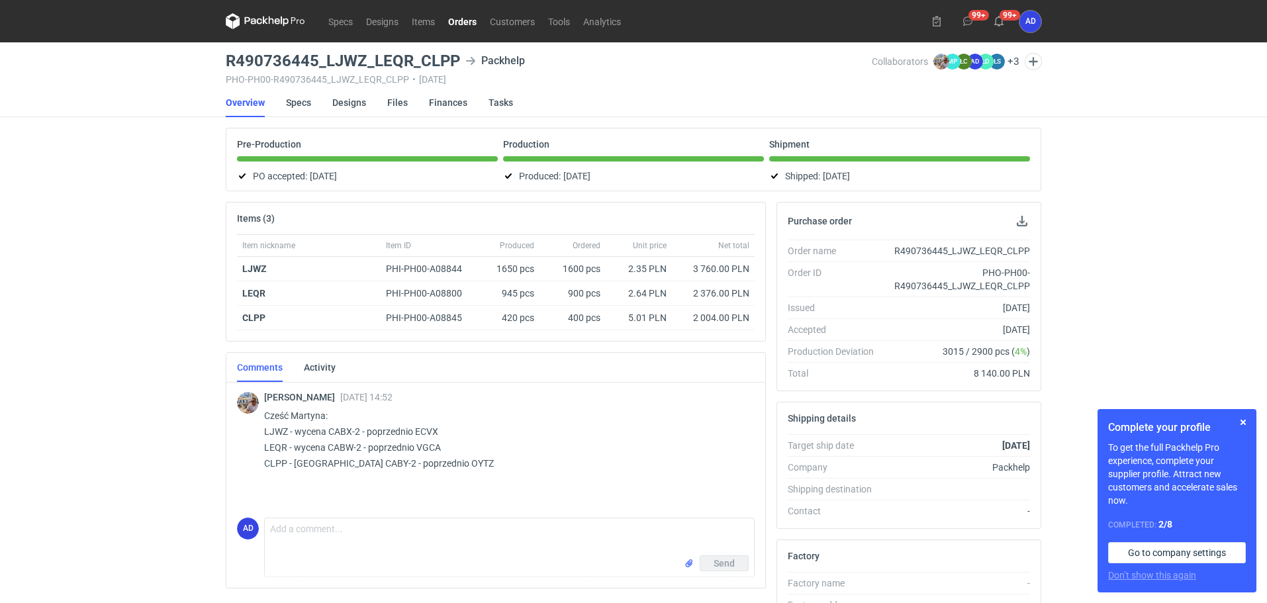
click at [465, 24] on link "Orders" at bounding box center [463, 21] width 42 height 16
